Goal: Check status: Check status

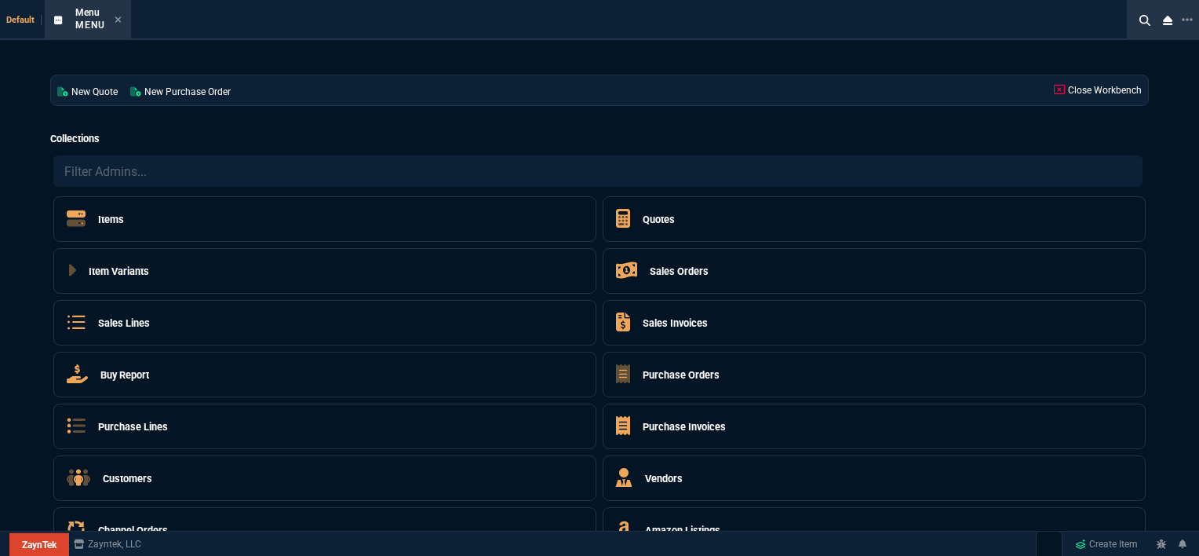
select select "12: [PERSON_NAME]"
click at [118, 19] on icon at bounding box center [118, 19] width 6 height 6
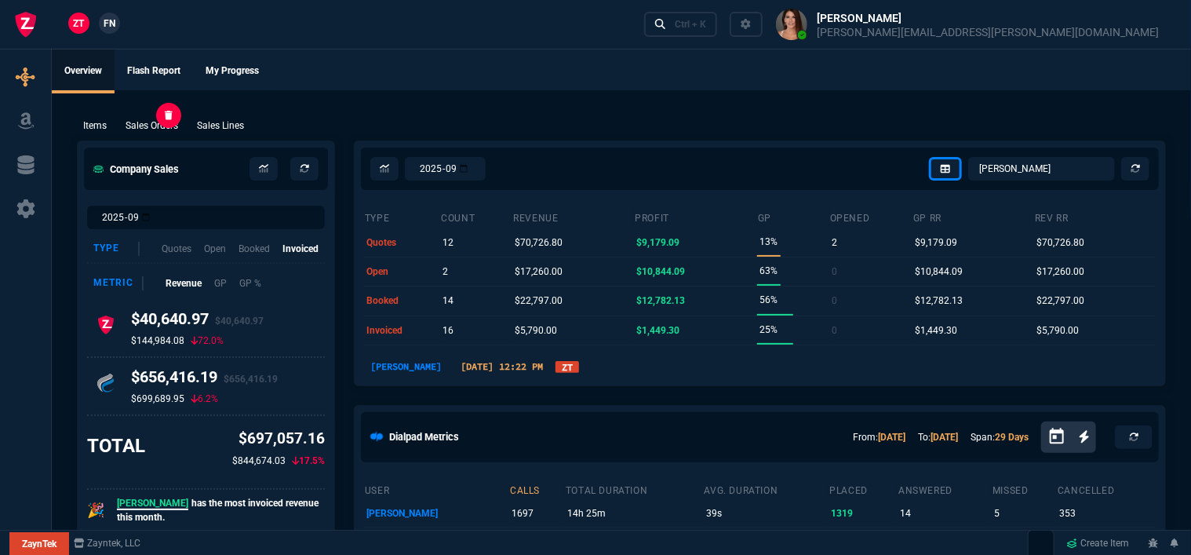
click at [171, 126] on p "Sales Orders" at bounding box center [152, 126] width 53 height 14
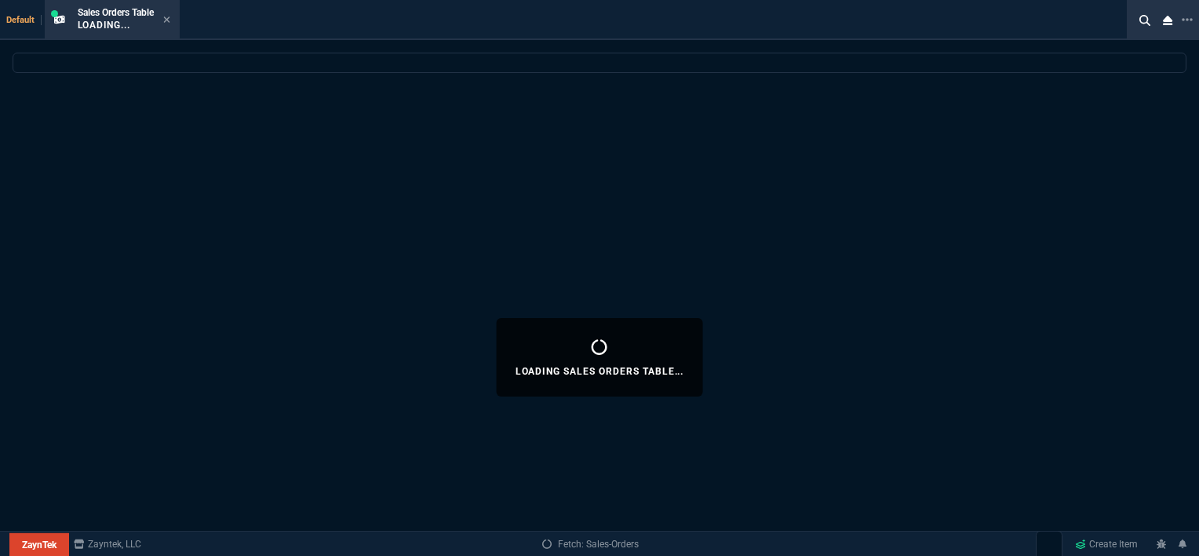
select select
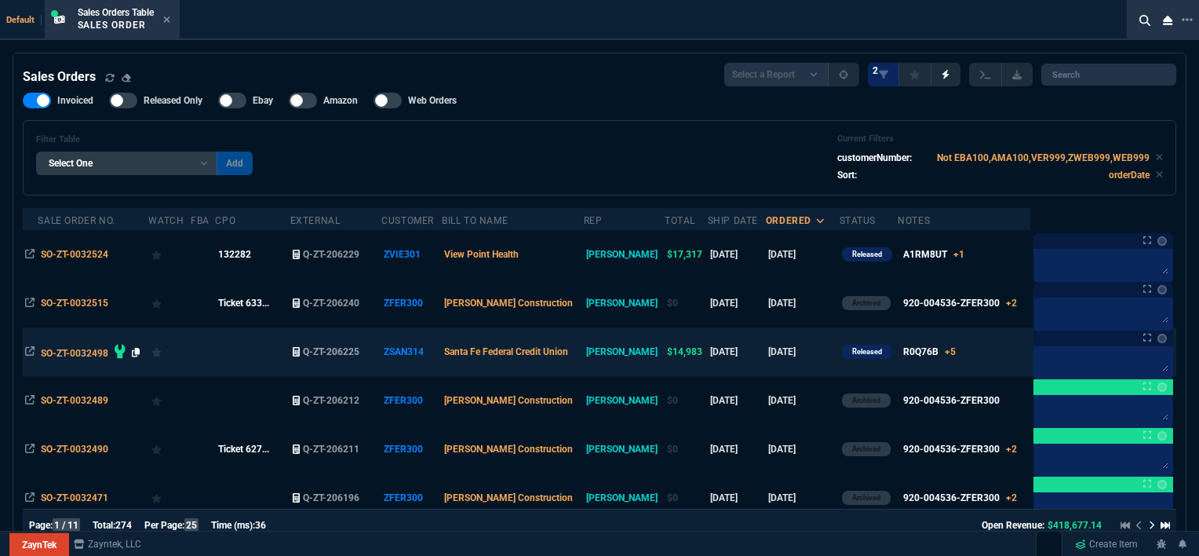
click at [133, 355] on icon at bounding box center [136, 352] width 9 height 9
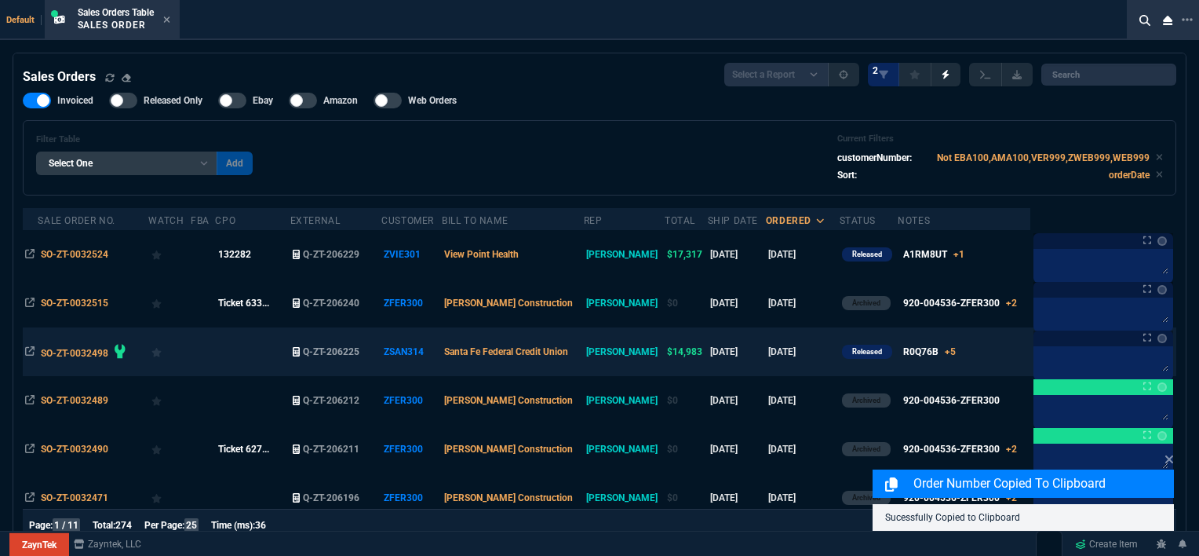
click at [969, 349] on td "R0Q76B +5 x1 R0Q76B x2 R0Q47A x2 R0Q67A x2 J9283D x1 CONFIGURATION x1 H27Z4E" at bounding box center [964, 351] width 133 height 49
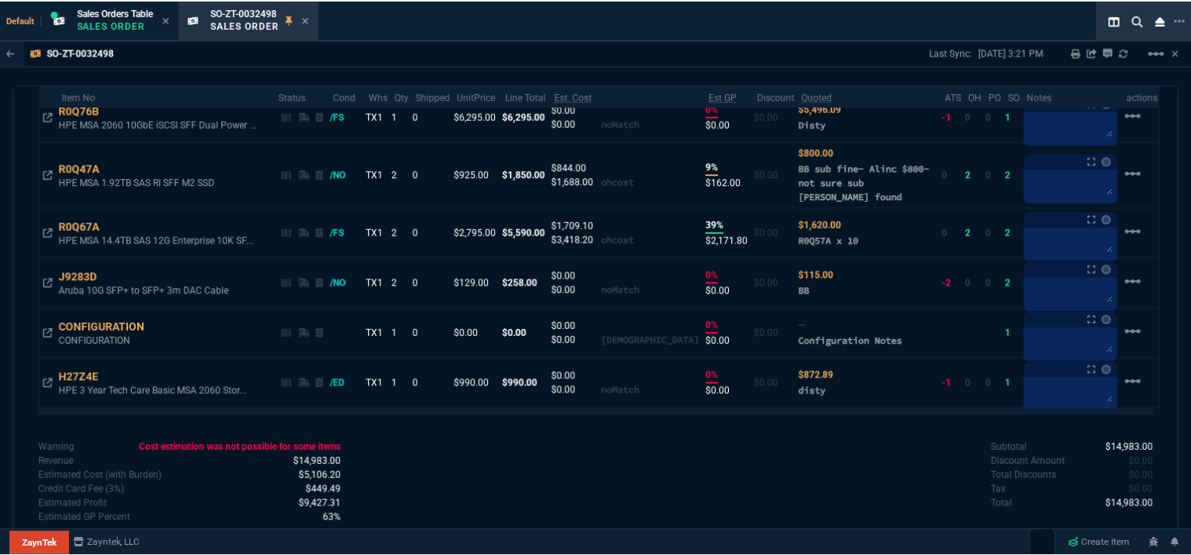
scroll to position [888, 0]
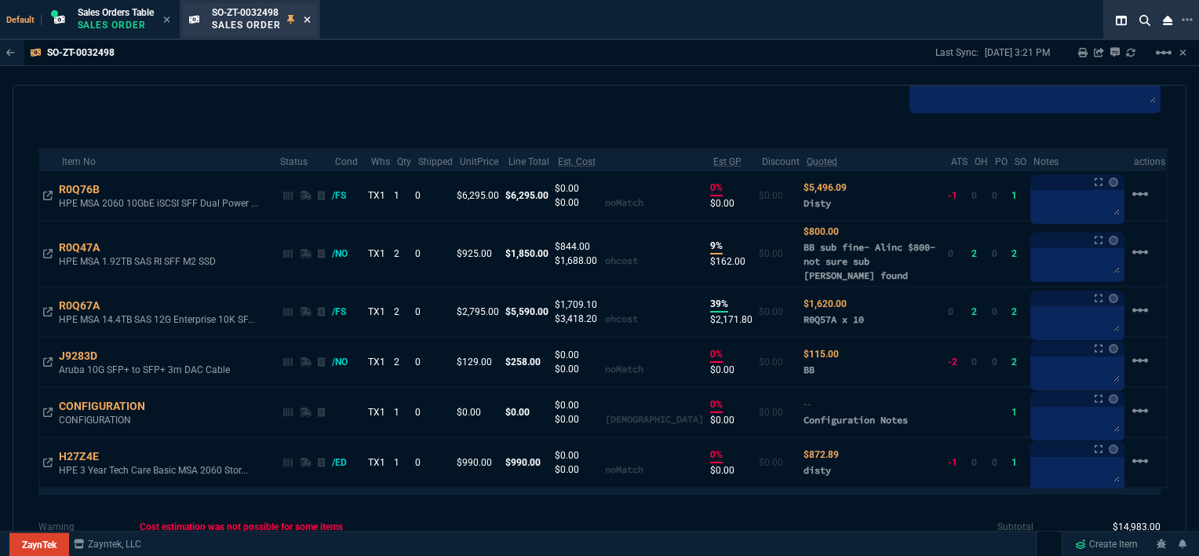
click at [310, 18] on icon at bounding box center [307, 19] width 7 height 9
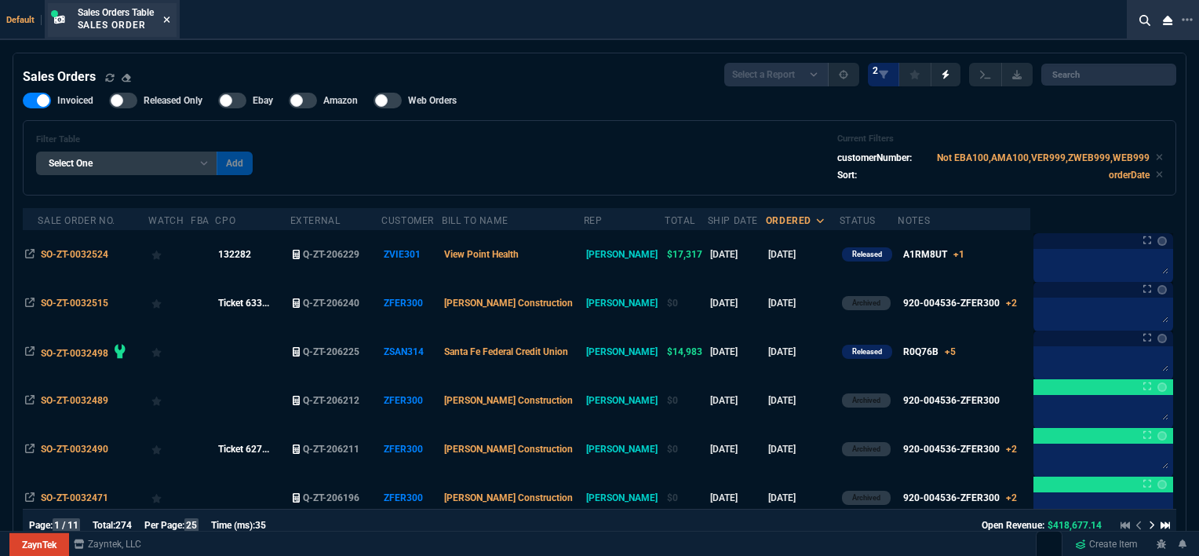
click at [167, 15] on icon at bounding box center [166, 19] width 7 height 9
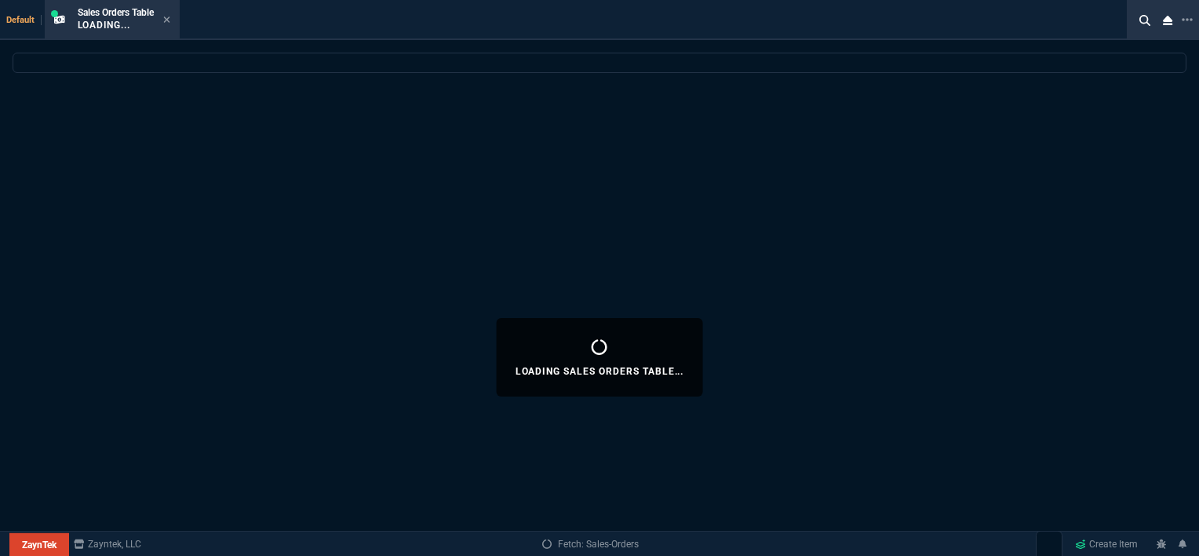
select select
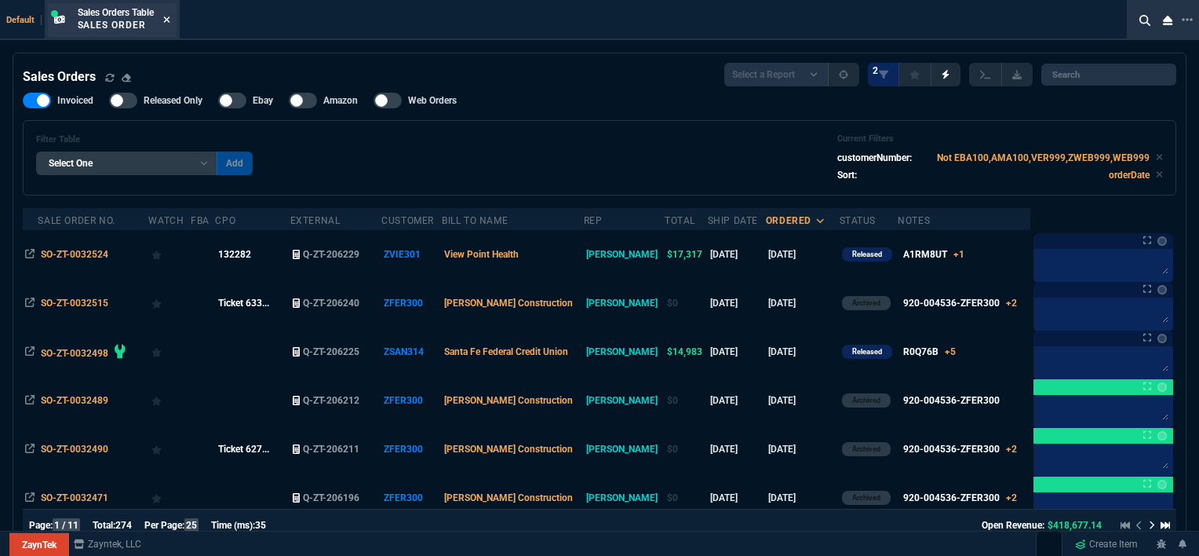
click at [170, 19] on icon at bounding box center [166, 19] width 6 height 6
